Goal: Navigation & Orientation: Find specific page/section

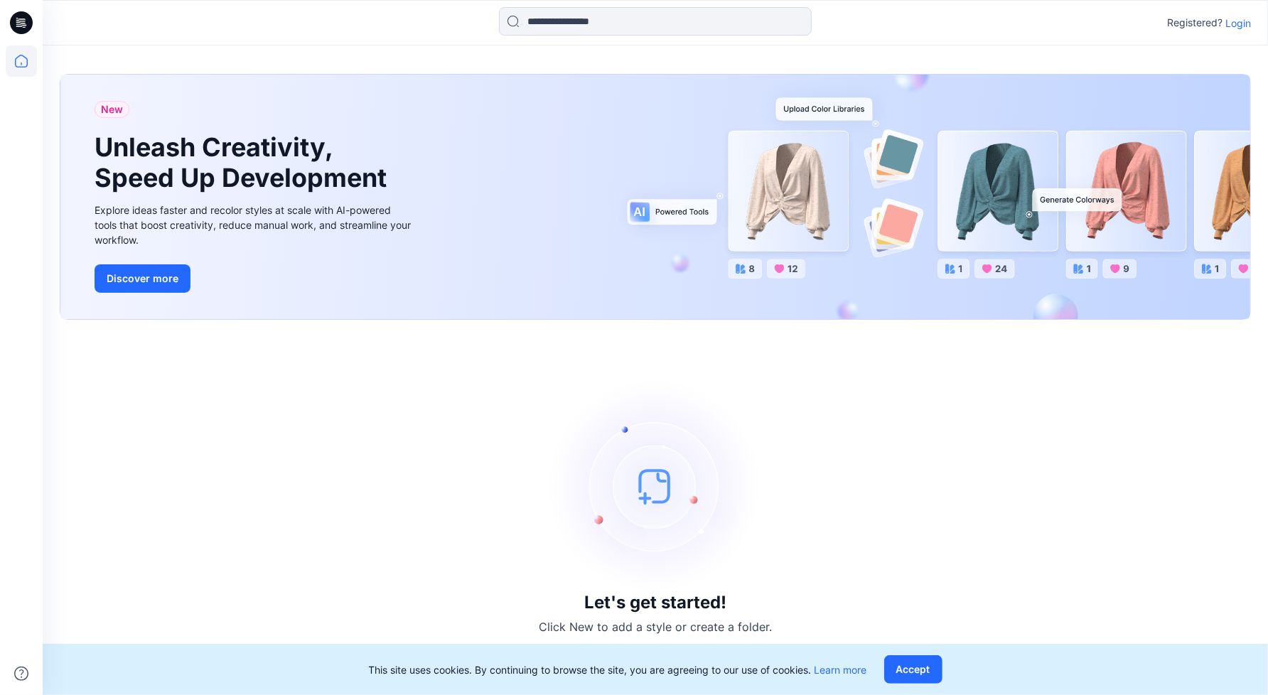
click at [1245, 18] on p "Login" at bounding box center [1238, 23] width 26 height 15
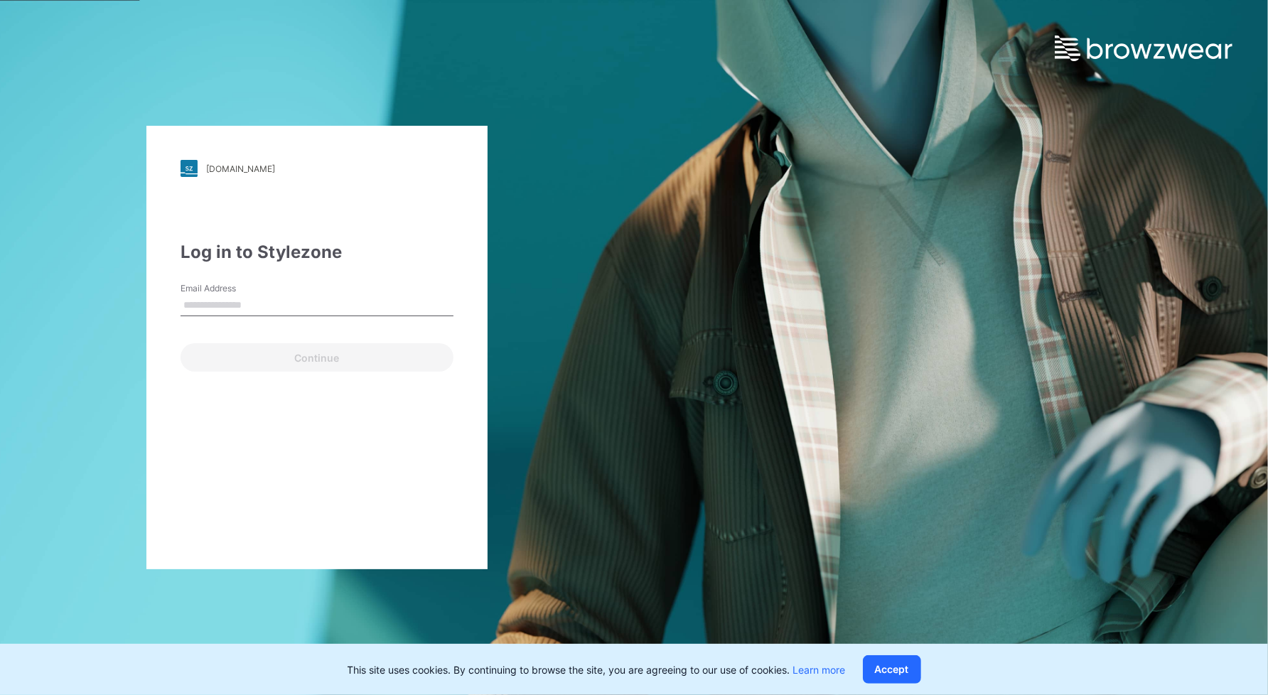
click at [302, 304] on input "Email Address" at bounding box center [317, 305] width 273 height 21
type input "**********"
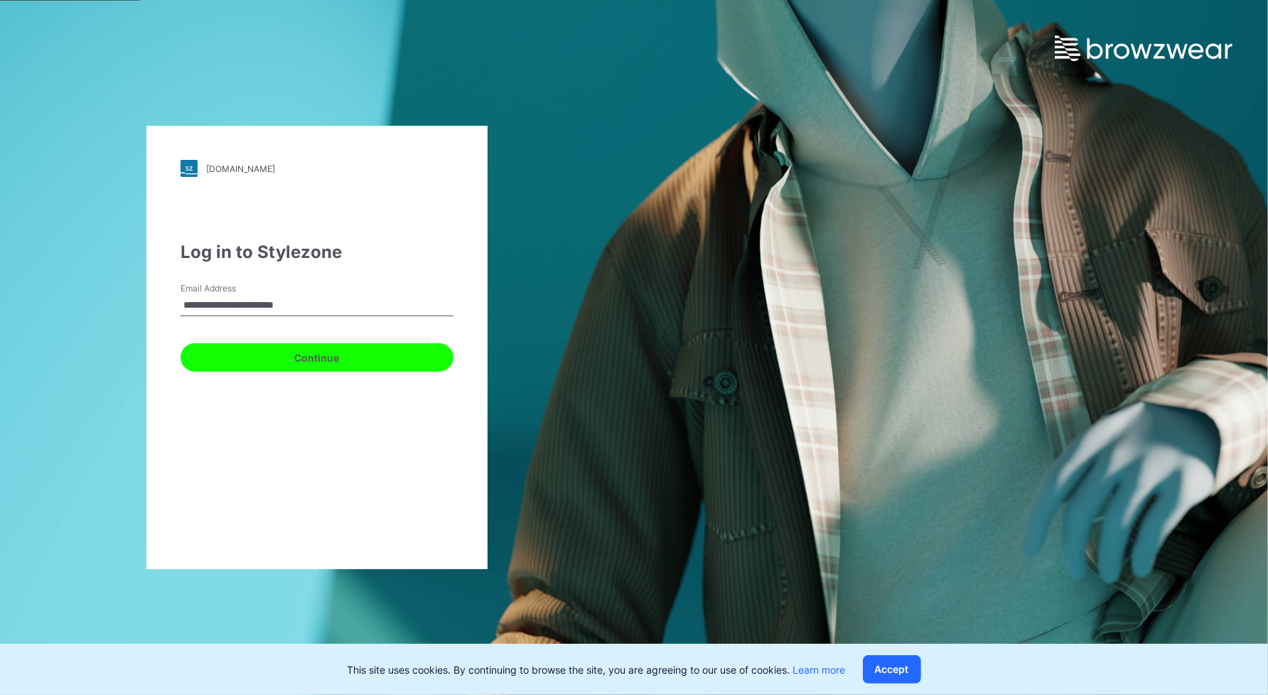
click at [316, 354] on button "Continue" at bounding box center [317, 357] width 273 height 28
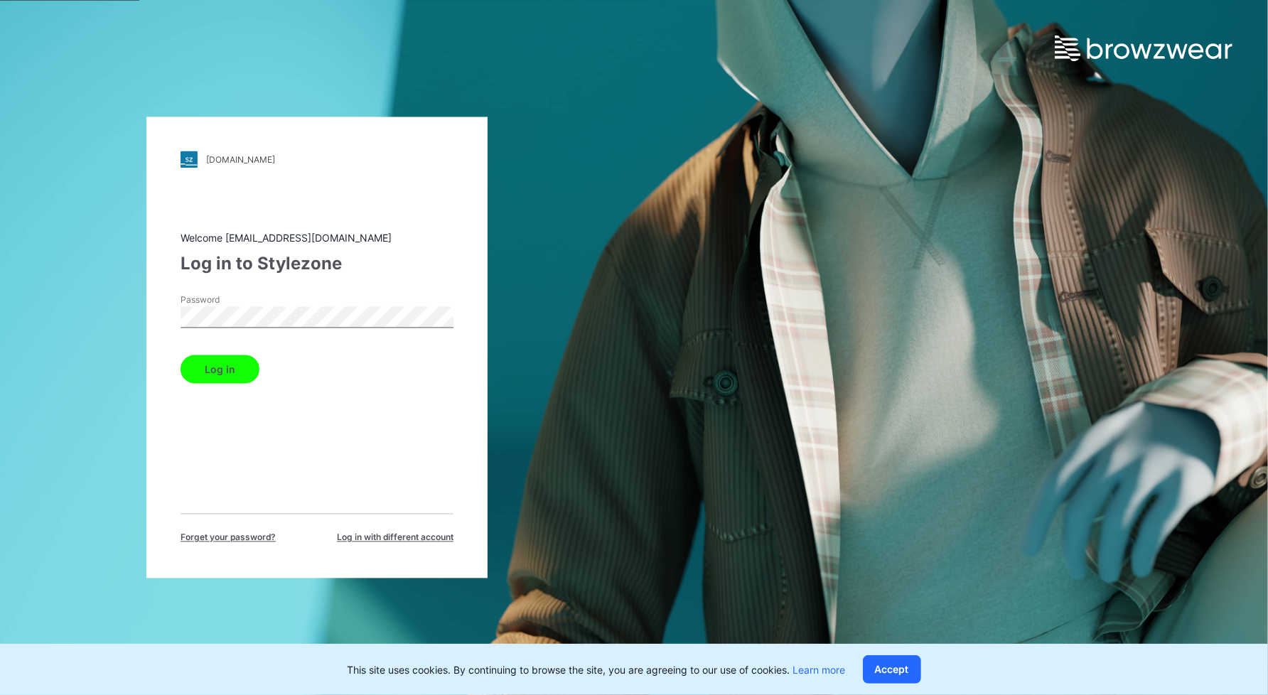
click at [181, 355] on button "Log in" at bounding box center [220, 369] width 79 height 28
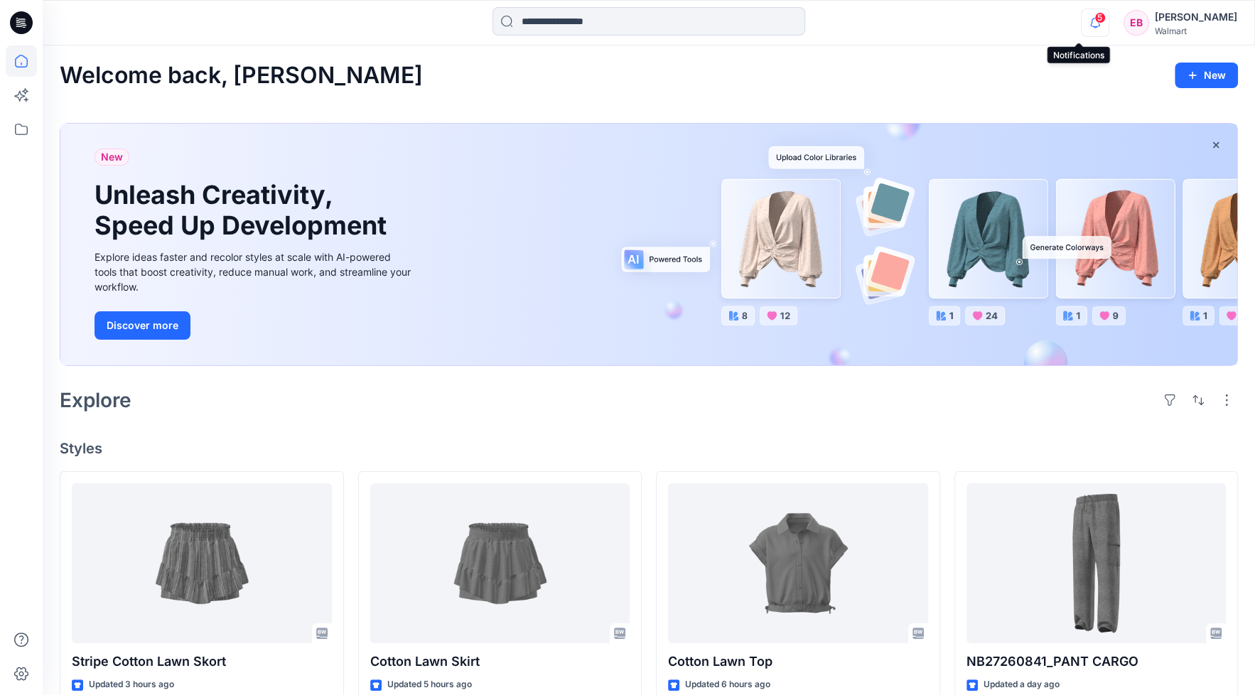
click at [1093, 27] on icon "button" at bounding box center [1095, 27] width 4 height 2
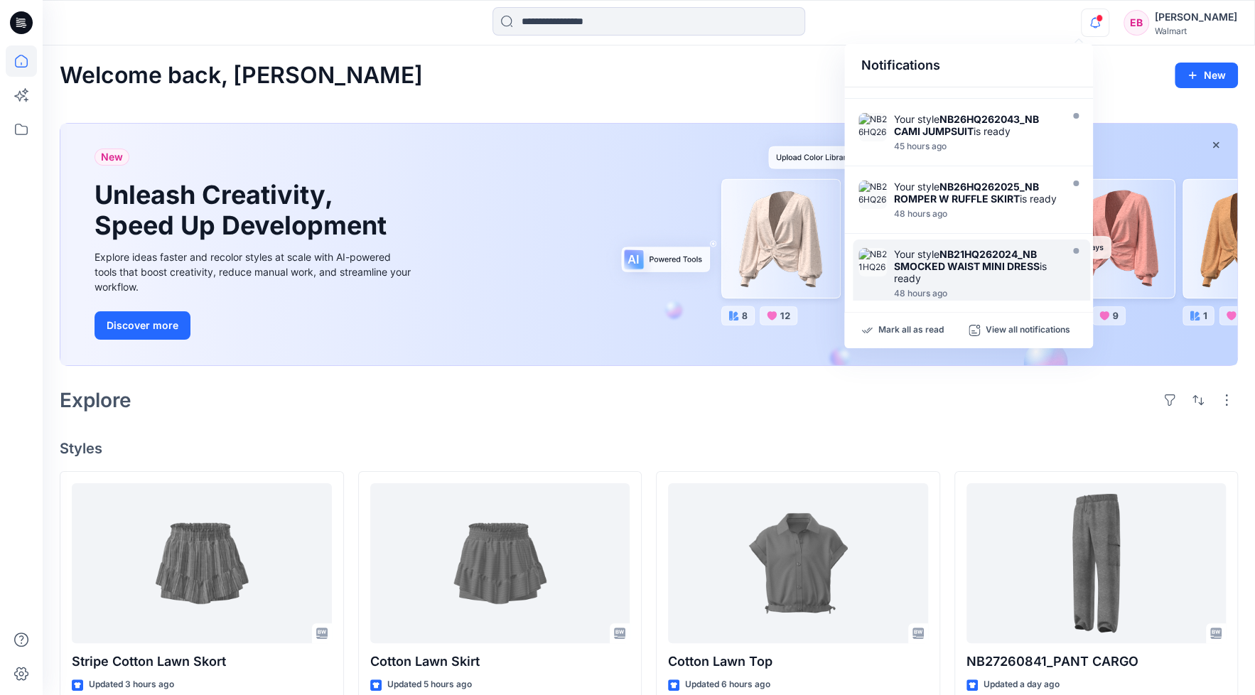
scroll to position [467, 0]
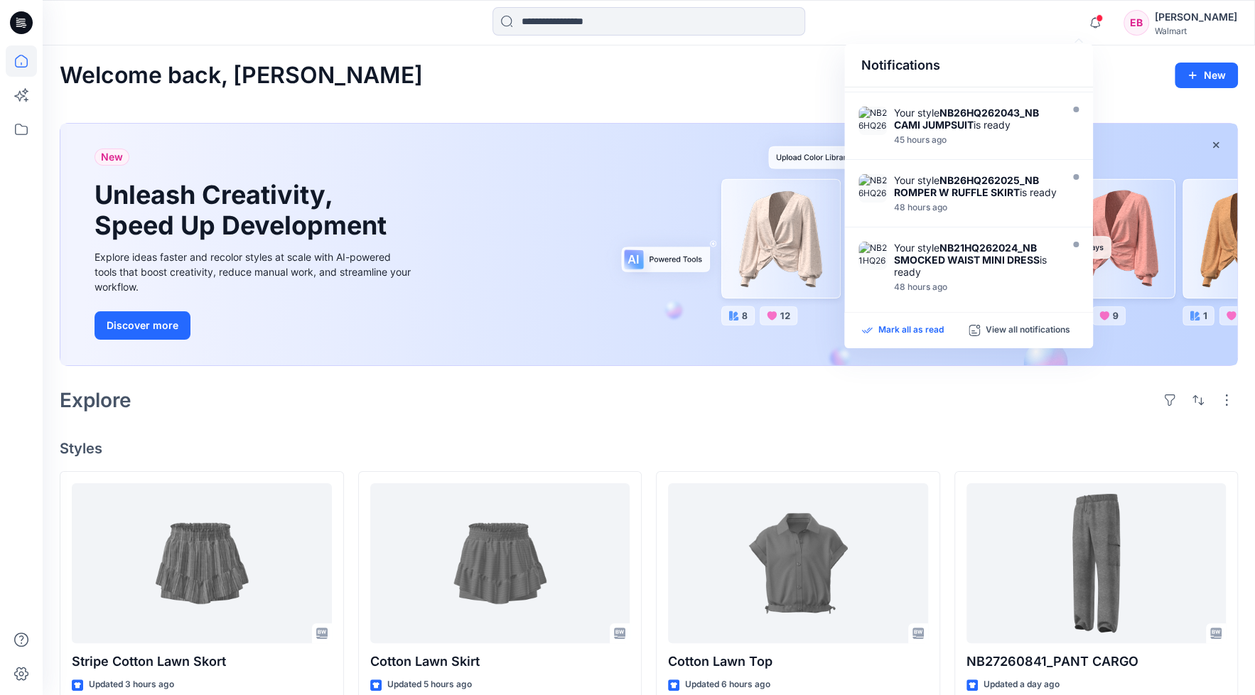
click at [899, 333] on p "Mark all as read" at bounding box center [910, 330] width 65 height 13
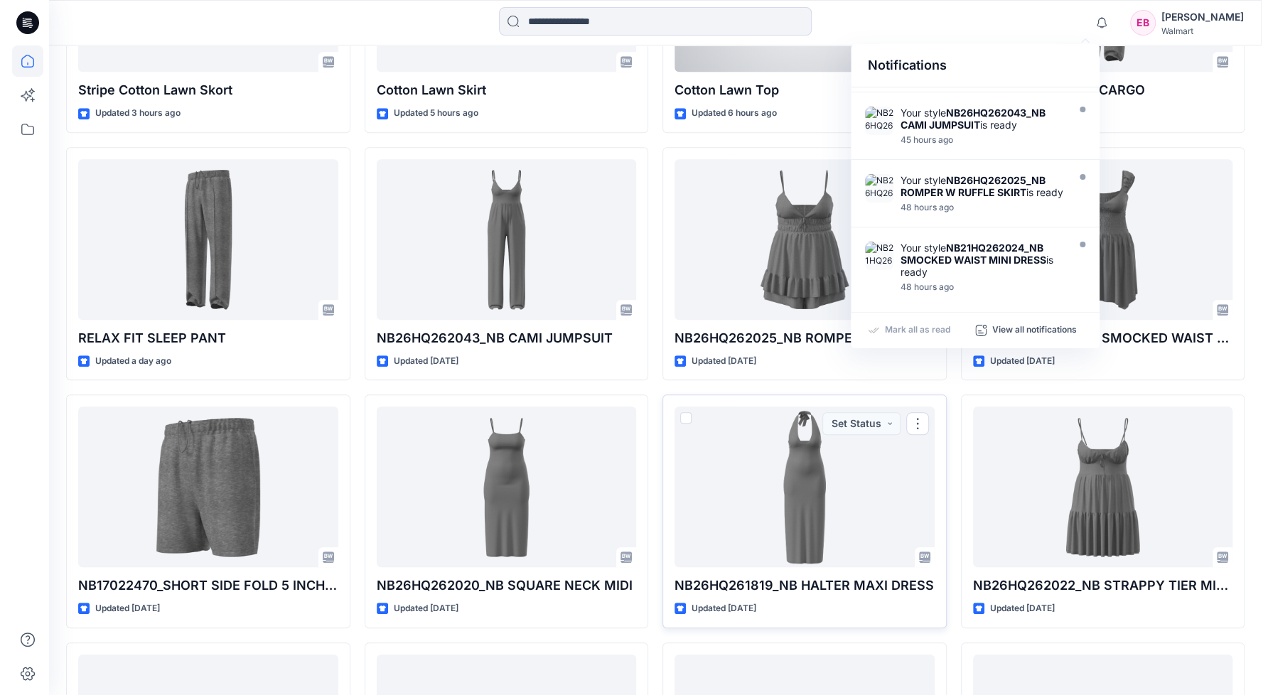
scroll to position [0, 0]
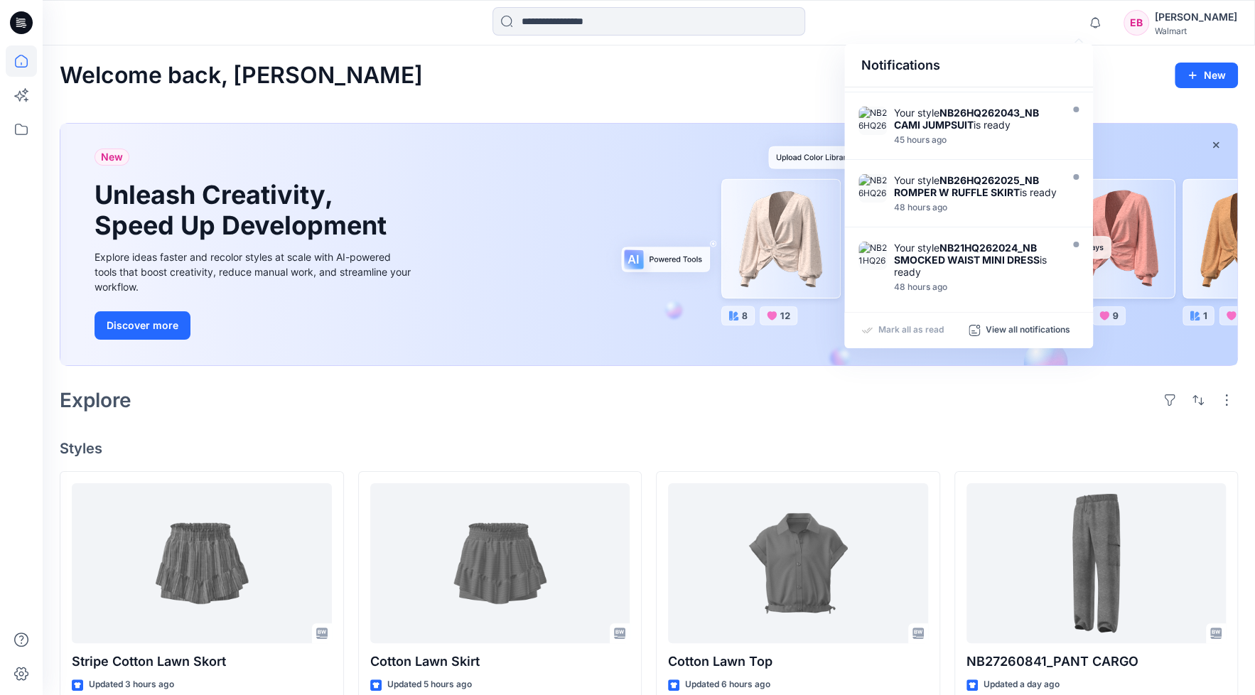
click at [486, 88] on div "Welcome back, [PERSON_NAME]" at bounding box center [649, 76] width 1178 height 26
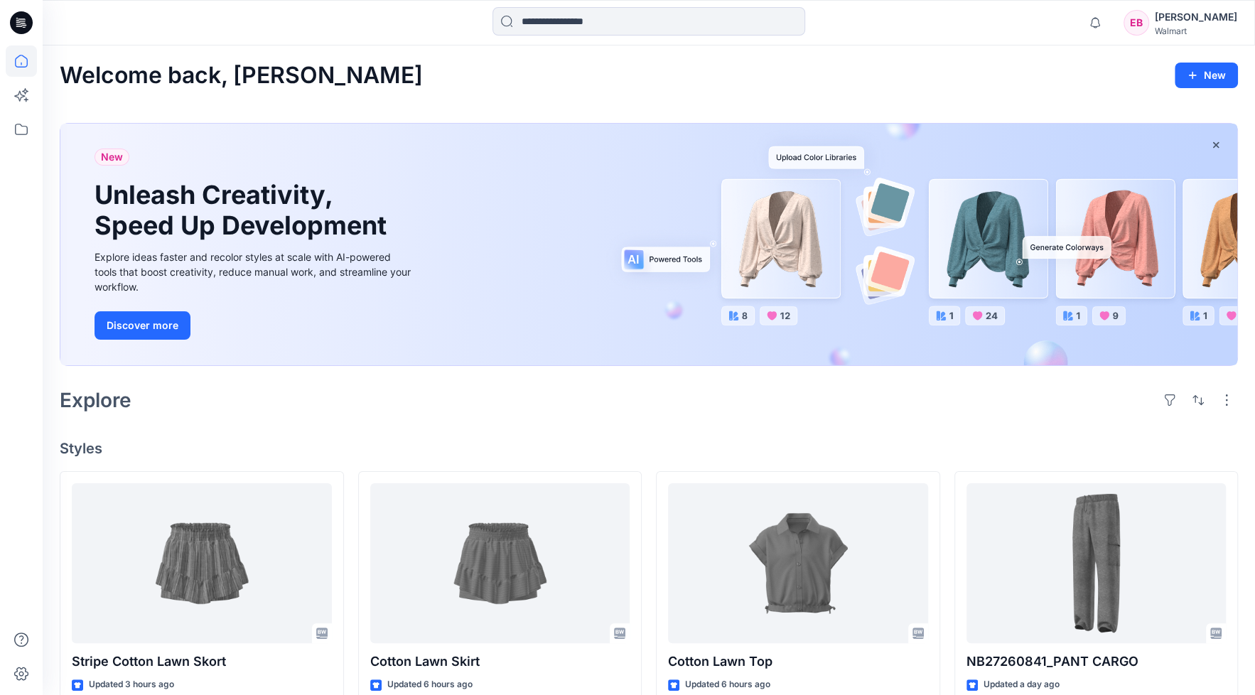
drag, startPoint x: 18, startPoint y: 23, endPoint x: 121, endPoint y: 114, distance: 137.5
click at [18, 23] on icon at bounding box center [18, 23] width 5 height 1
click at [25, 23] on icon at bounding box center [21, 22] width 23 height 23
click at [17, 121] on icon at bounding box center [21, 129] width 31 height 31
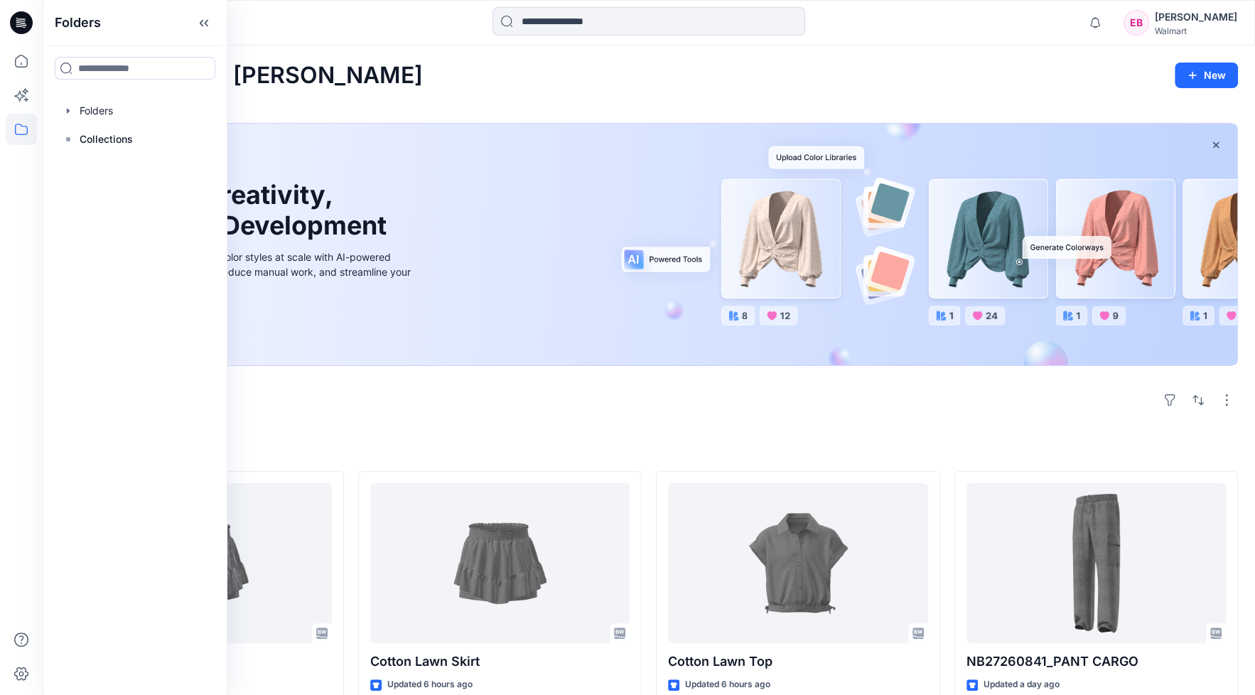
click at [24, 27] on icon at bounding box center [25, 27] width 4 height 1
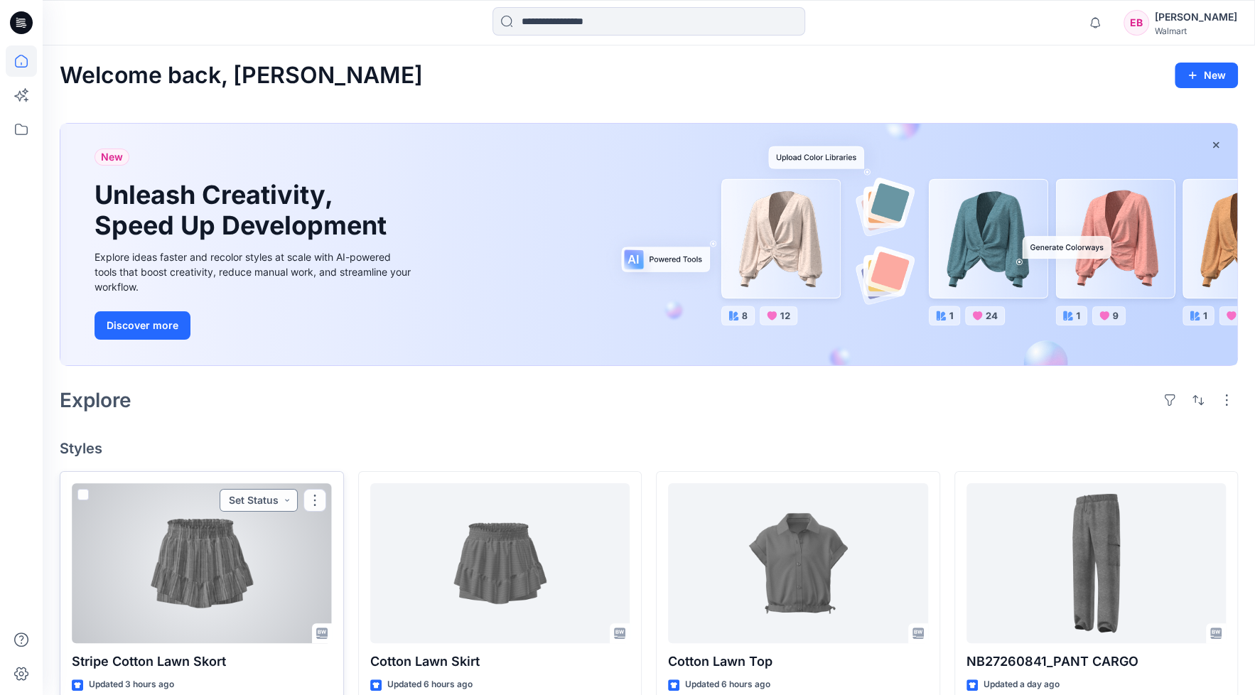
click at [220, 496] on button "Set Status" at bounding box center [259, 500] width 78 height 23
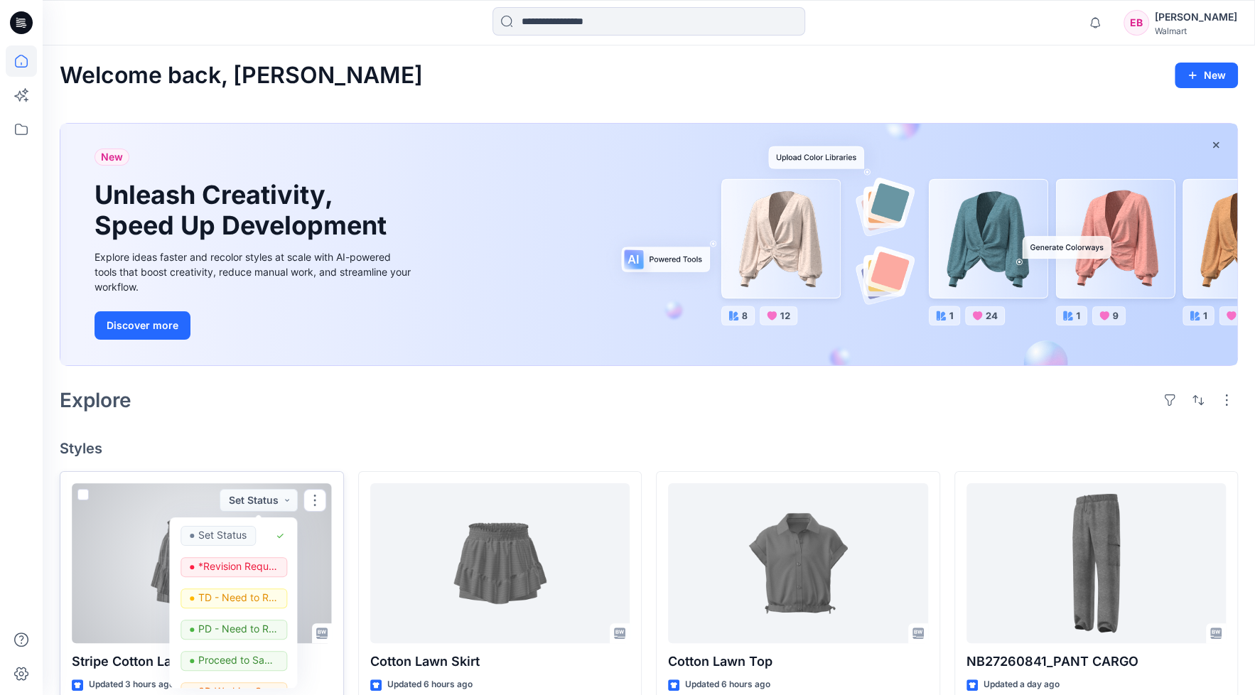
click at [129, 564] on div at bounding box center [202, 563] width 260 height 161
